Goal: Find specific page/section: Find specific page/section

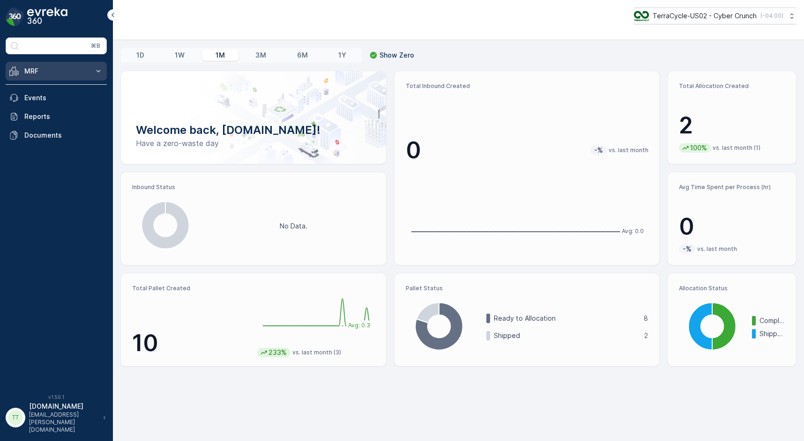
click at [94, 64] on button "MRF" at bounding box center [56, 71] width 101 height 19
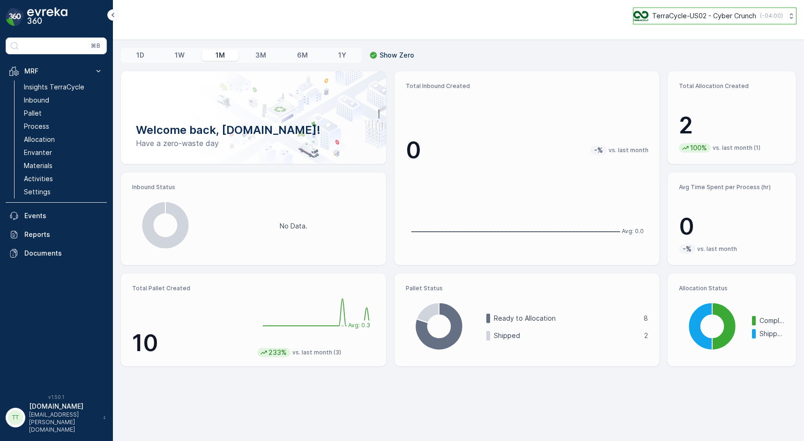
click at [718, 16] on p "TerraCycle-US02 - Cyber Crunch" at bounding box center [704, 15] width 104 height 9
click at [719, 14] on p "TerraCycle-US02 - Cyber Crunch" at bounding box center [704, 15] width 104 height 9
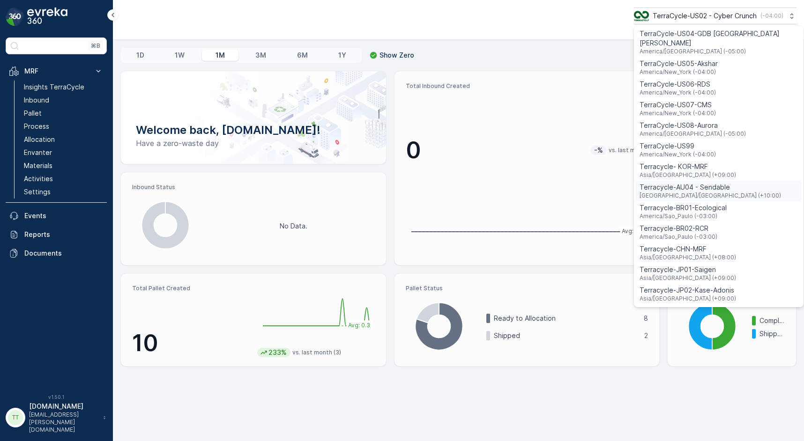
scroll to position [650, 0]
click at [699, 131] on span "America/[GEOGRAPHIC_DATA] (-05:00)" at bounding box center [692, 134] width 106 height 7
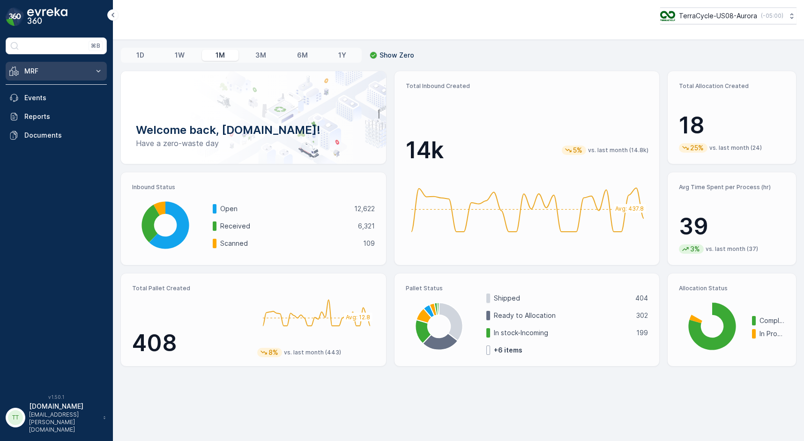
click at [92, 72] on button "MRF" at bounding box center [56, 71] width 101 height 19
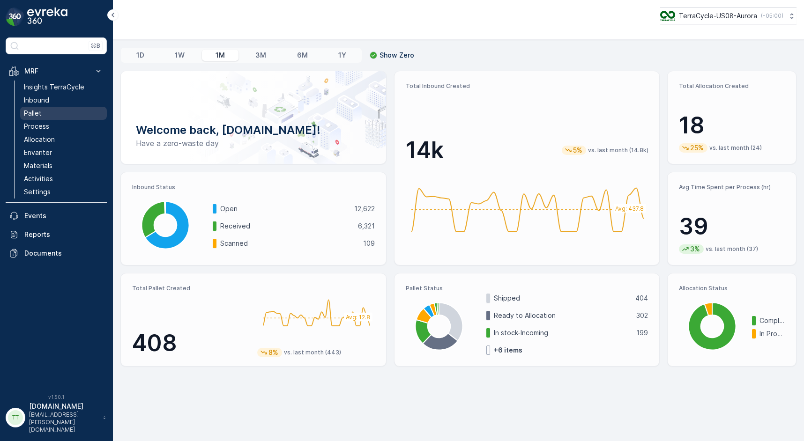
click at [64, 113] on link "Pallet" at bounding box center [63, 113] width 87 height 13
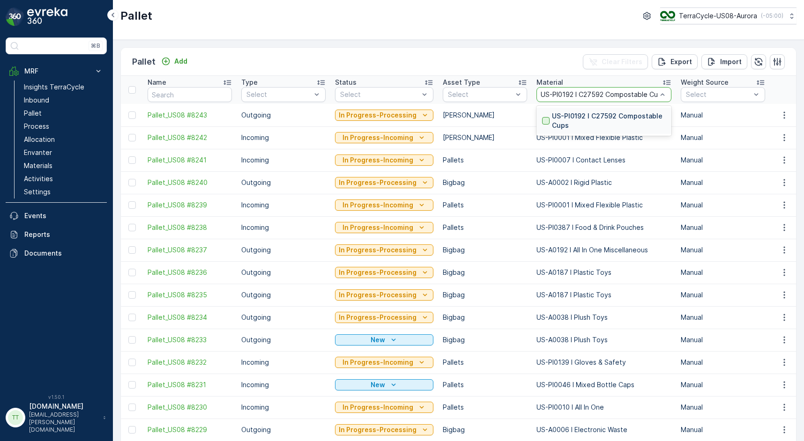
scroll to position [0, 9]
click at [542, 123] on div at bounding box center [545, 120] width 7 height 7
